Goal: Information Seeking & Learning: Learn about a topic

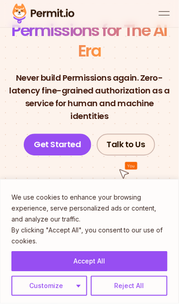
click at [88, 265] on button "Accept All" at bounding box center [89, 262] width 156 height 20
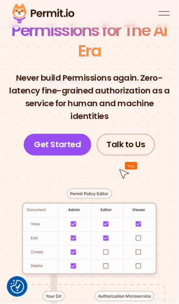
click at [163, 11] on div "open menu" at bounding box center [164, 11] width 11 height 0
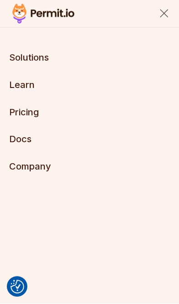
click at [116, 119] on li "Pricing" at bounding box center [89, 112] width 160 height 13
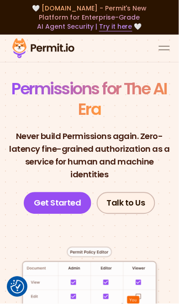
click at [166, 46] on div "open menu" at bounding box center [164, 46] width 11 height 0
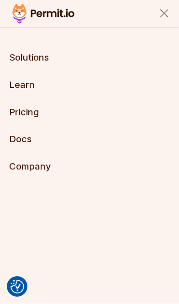
click at [27, 118] on link "Pricing" at bounding box center [24, 112] width 30 height 11
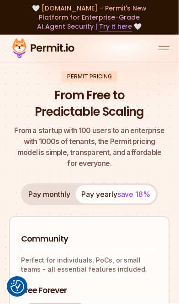
click at [50, 52] on img at bounding box center [43, 48] width 68 height 24
